Goal: Transaction & Acquisition: Purchase product/service

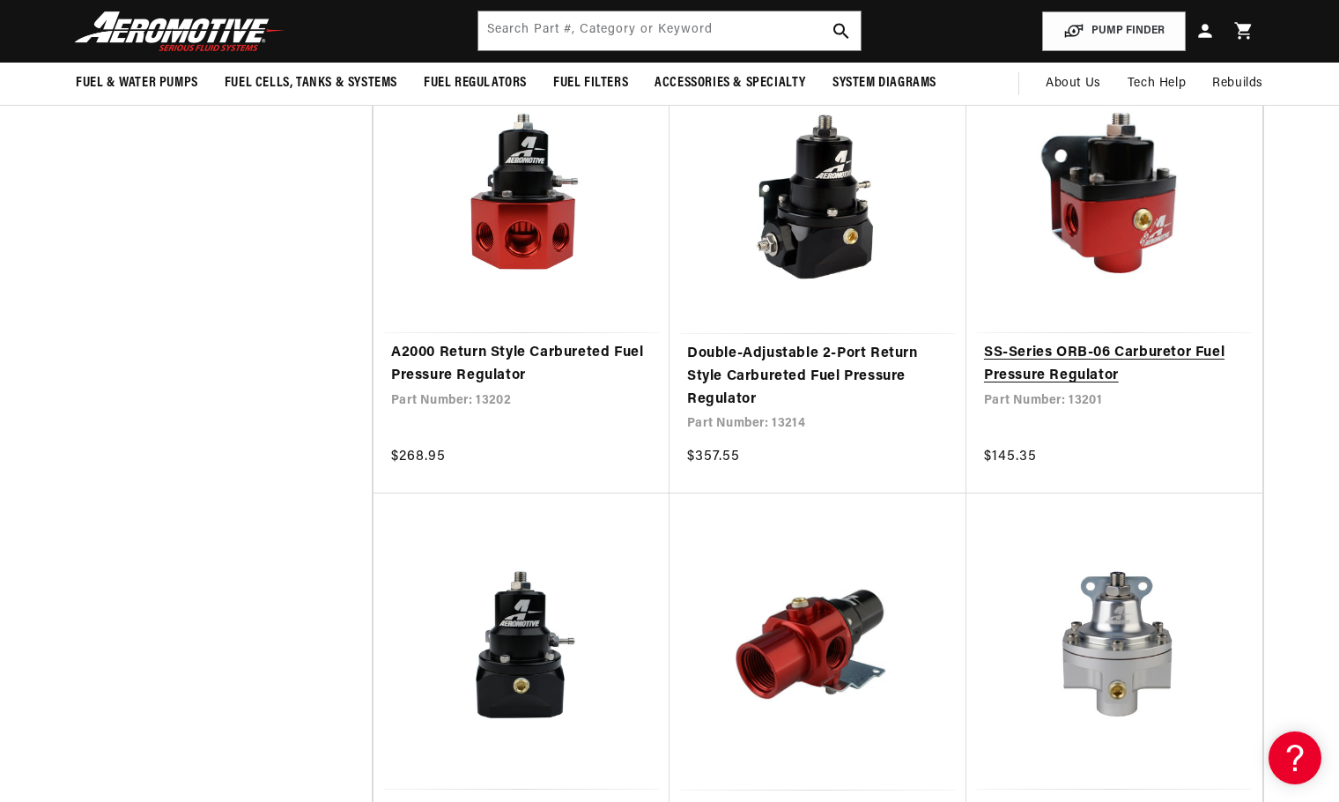
click at [1058, 349] on link "SS-Series ORB-06 Carburetor Fuel Pressure Regulator" at bounding box center [1114, 364] width 261 height 45
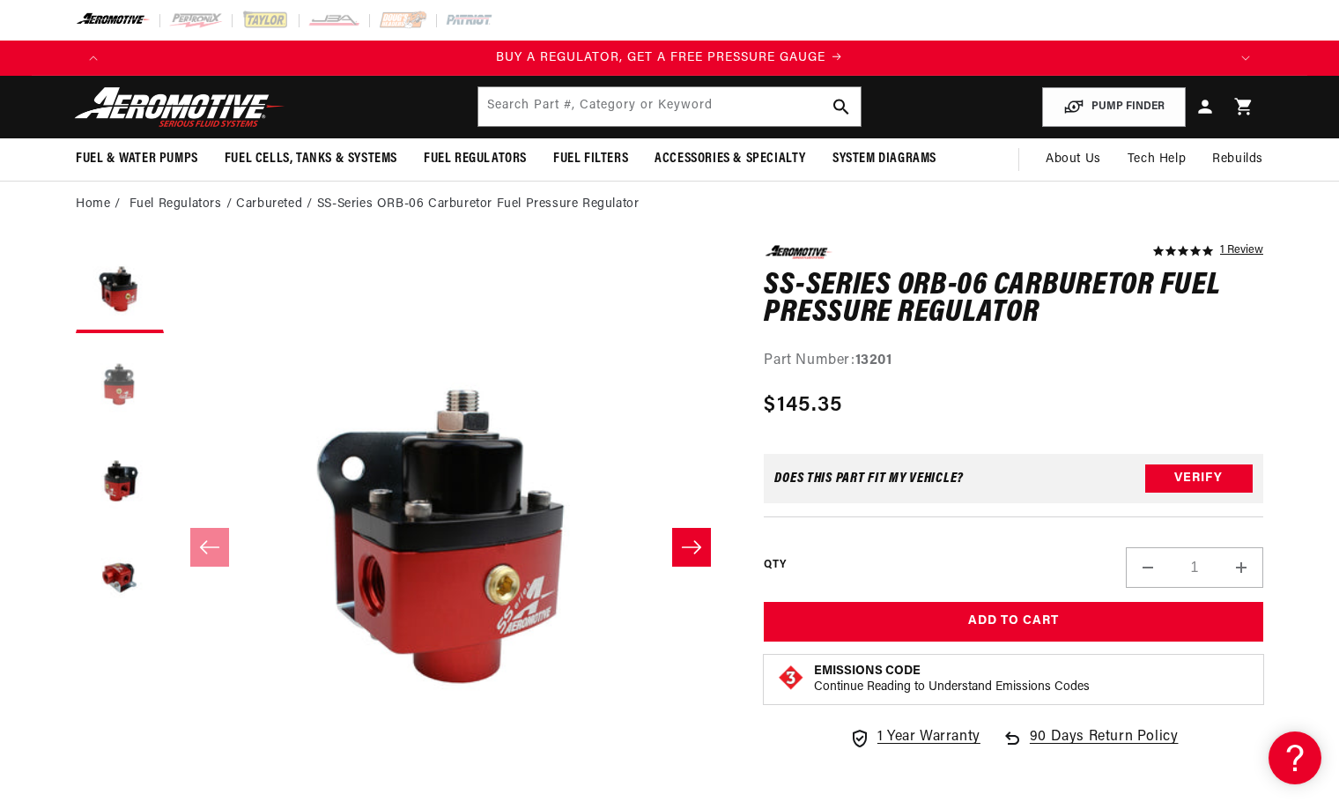
click at [134, 388] on button "Load image 2 in gallery view" at bounding box center [120, 386] width 88 height 88
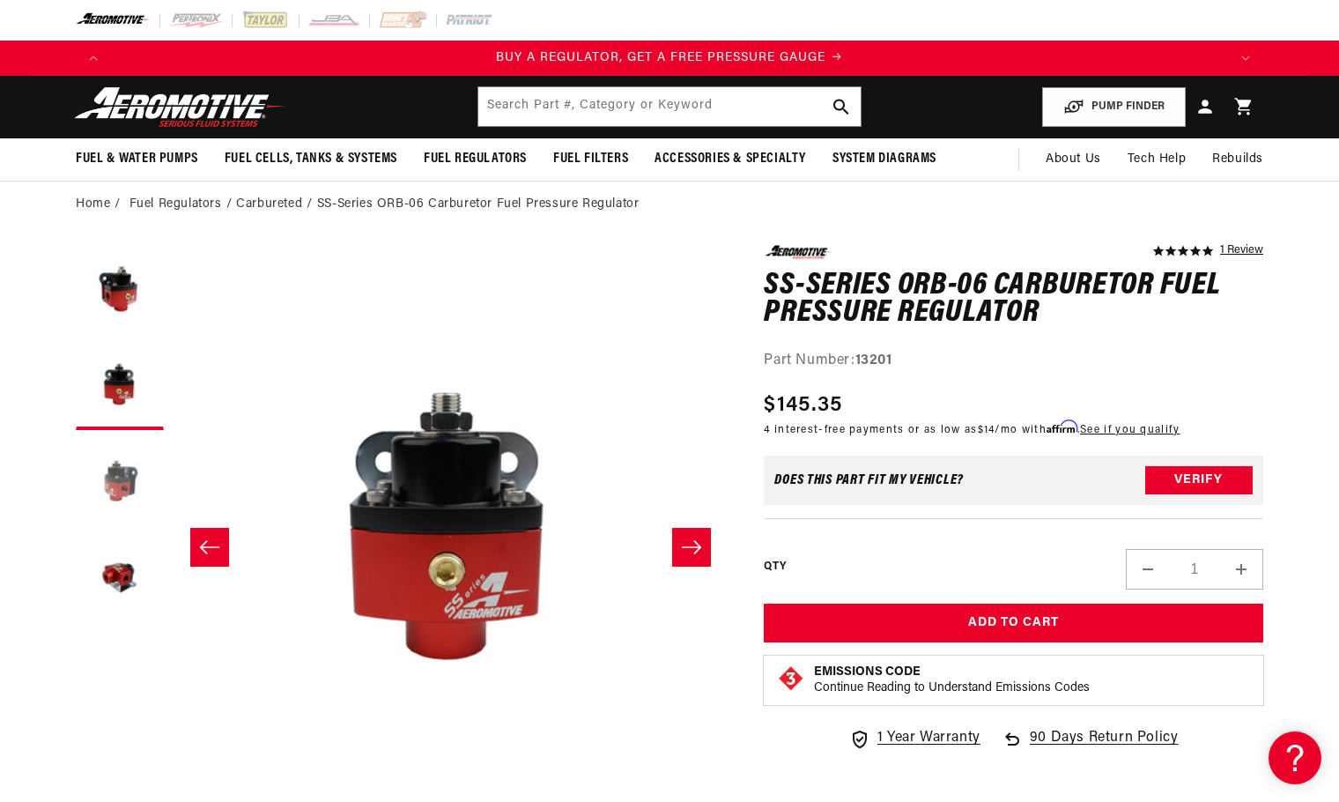
click at [133, 503] on button "Load image 3 in gallery view" at bounding box center [120, 483] width 88 height 88
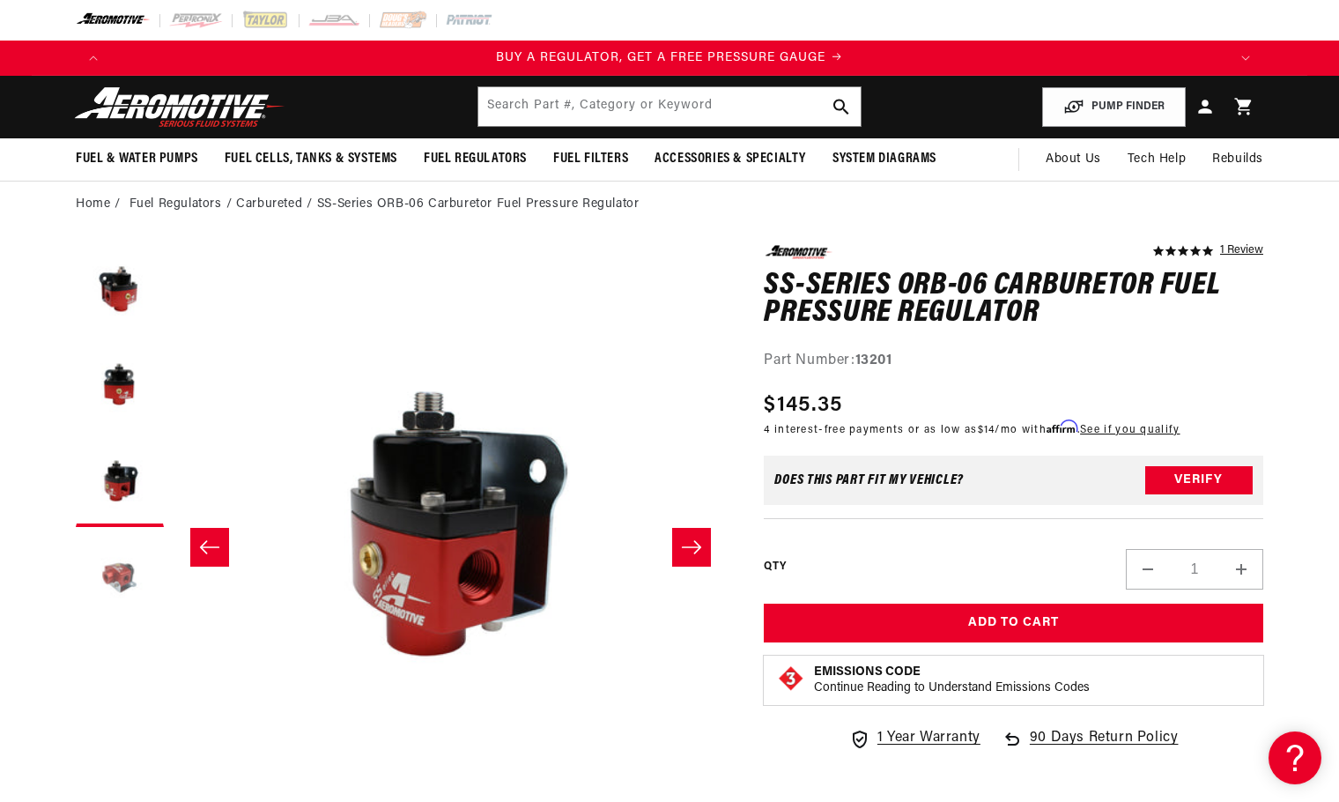
click at [135, 577] on button "Load image 4 in gallery view" at bounding box center [120, 580] width 88 height 88
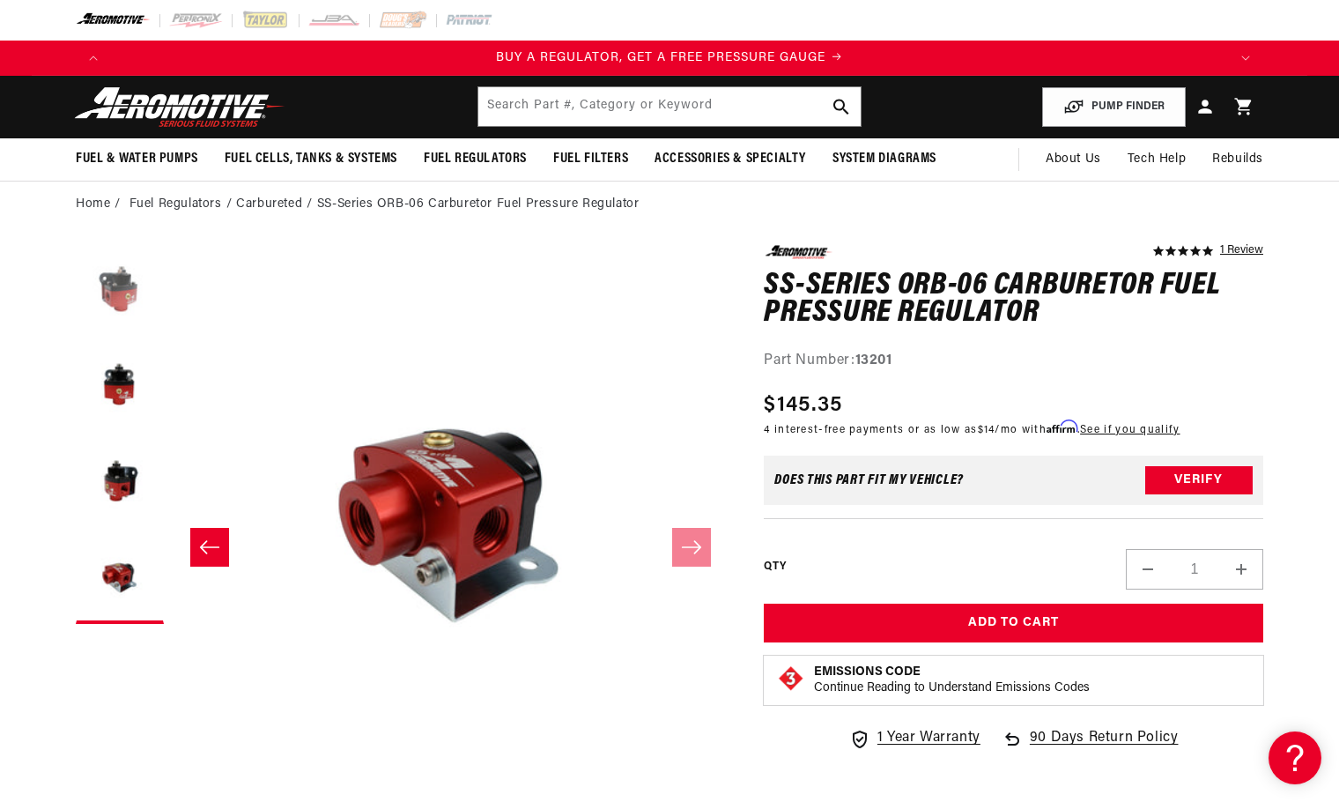
click at [123, 263] on button "Load image 1 in gallery view" at bounding box center [120, 289] width 88 height 88
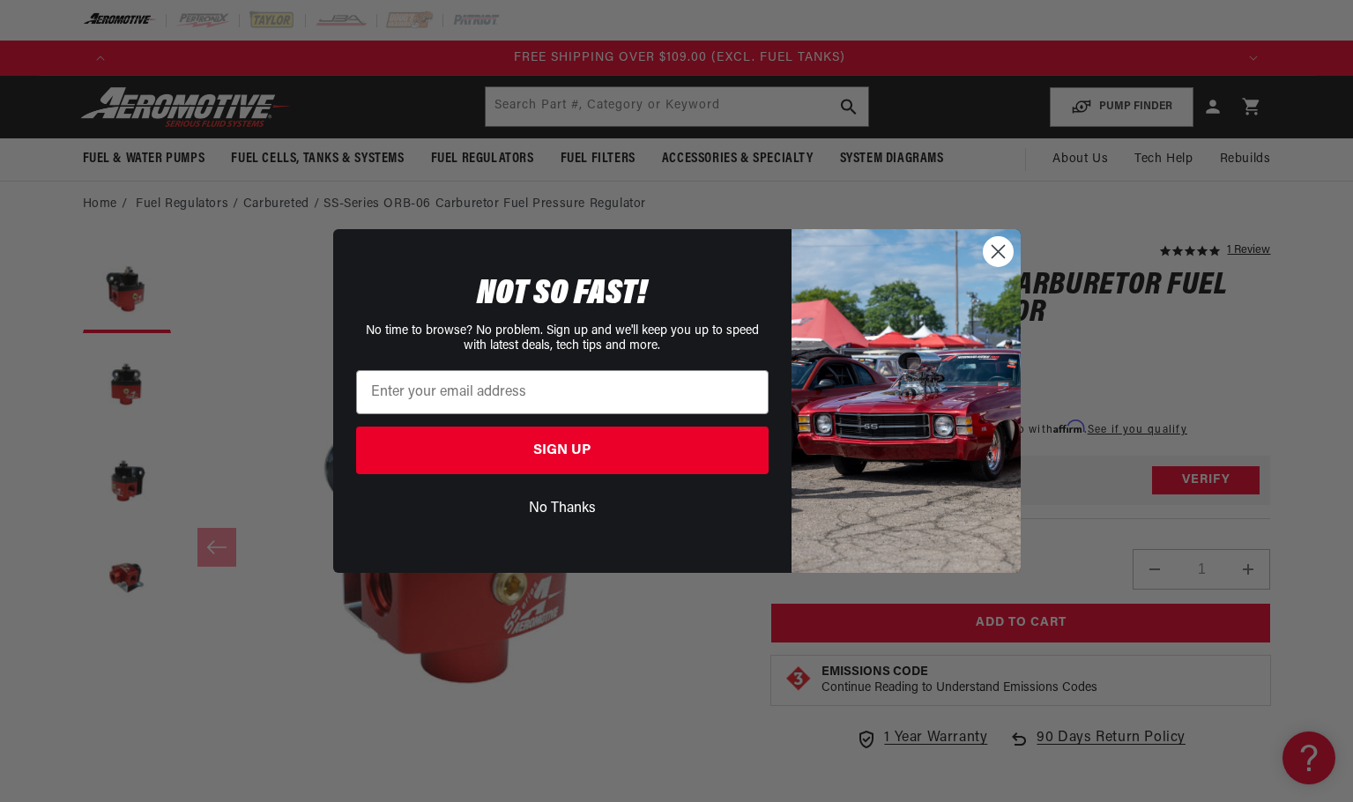
scroll to position [0, 3352]
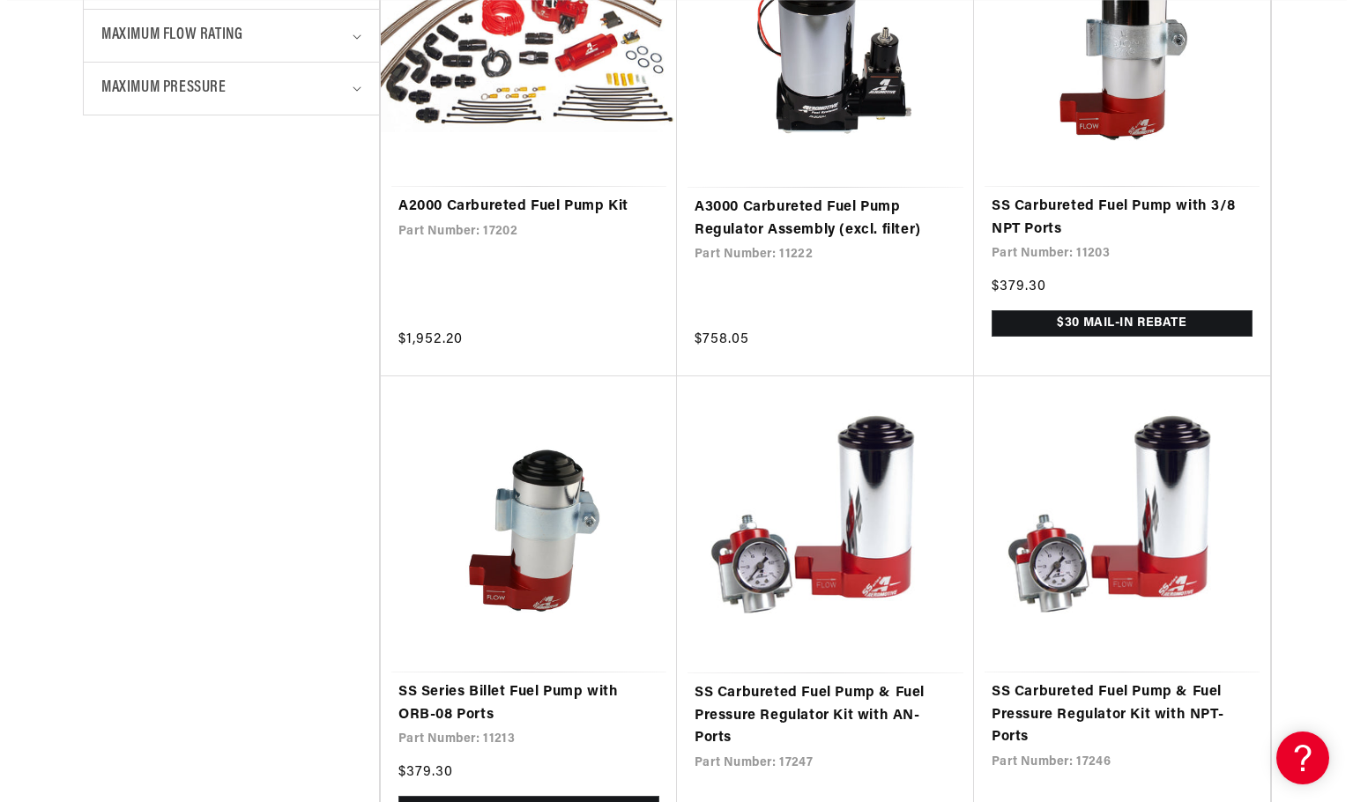
scroll to position [1322, 0]
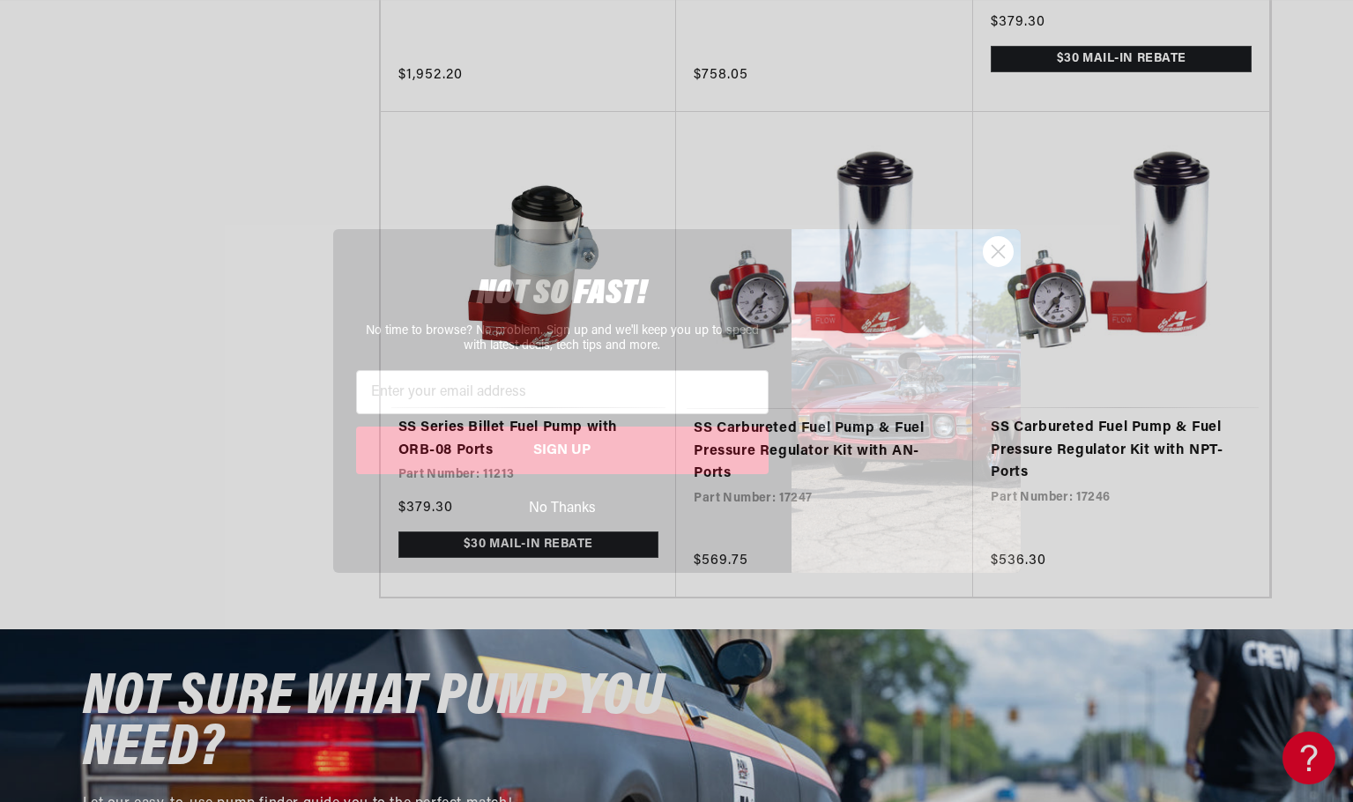
click at [992, 254] on circle "Close dialog" at bounding box center [996, 251] width 29 height 29
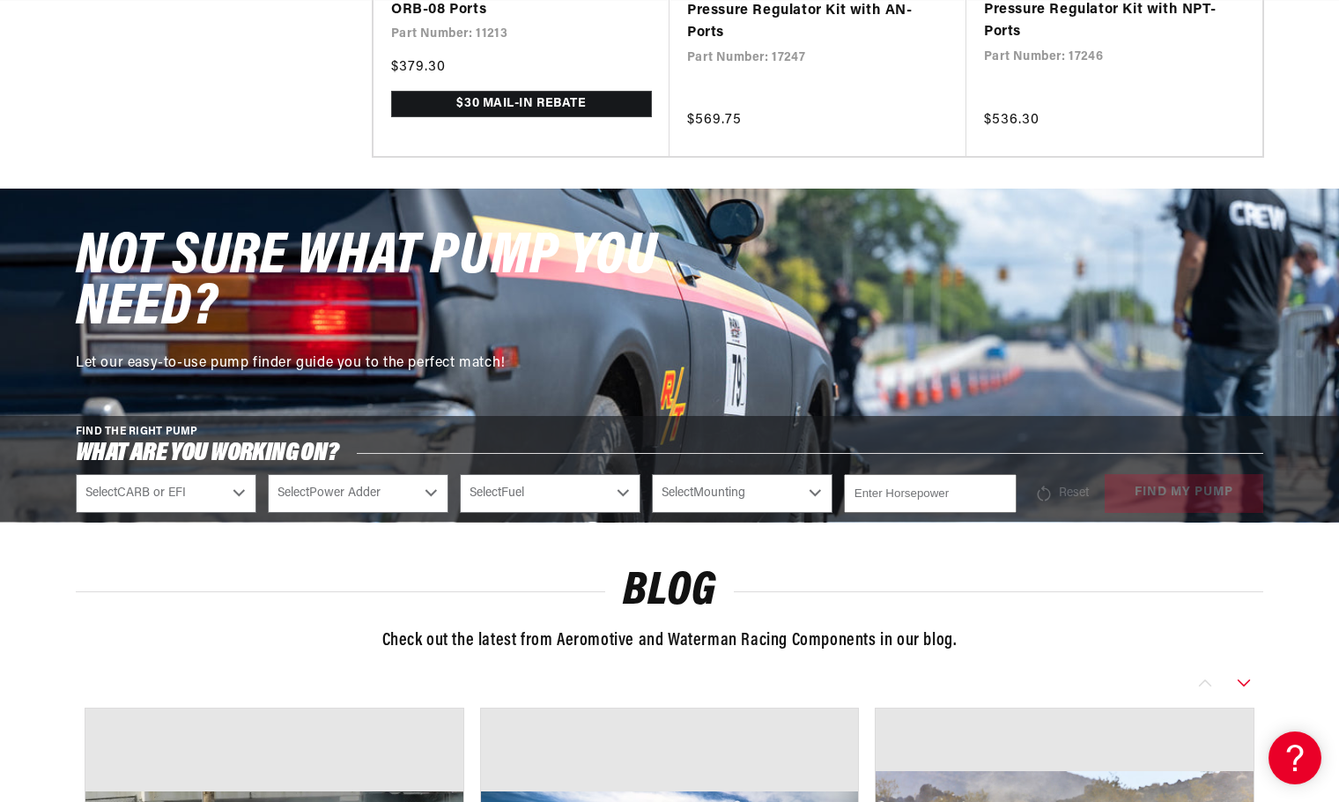
scroll to position [0, 2234]
